Goal: Use online tool/utility: Utilize a website feature to perform a specific function

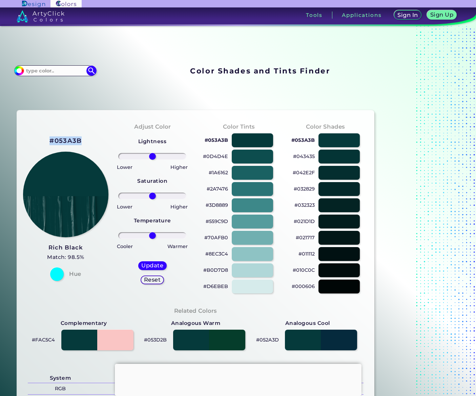
drag, startPoint x: 86, startPoint y: 110, endPoint x: 49, endPoint y: 109, distance: 37.3
click at [49, 137] on h2 "#053A3B" at bounding box center [65, 141] width 32 height 9
copy h2 "#053A3B"
click at [59, 66] on input at bounding box center [55, 70] width 63 height 9
paste input "#053A3B"
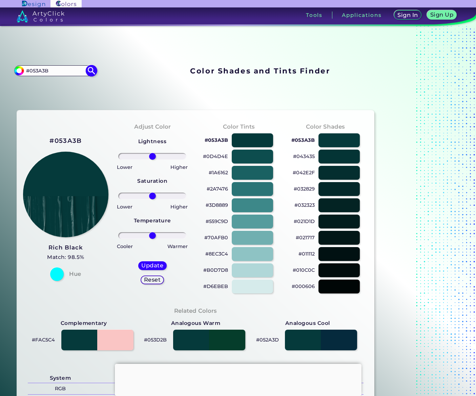
type input "#053A3B"
click at [97, 65] on img at bounding box center [91, 71] width 12 height 12
click at [152, 263] on h5 "Update" at bounding box center [152, 265] width 20 height 5
type input "#053c3d"
